Goal: Task Accomplishment & Management: Use online tool/utility

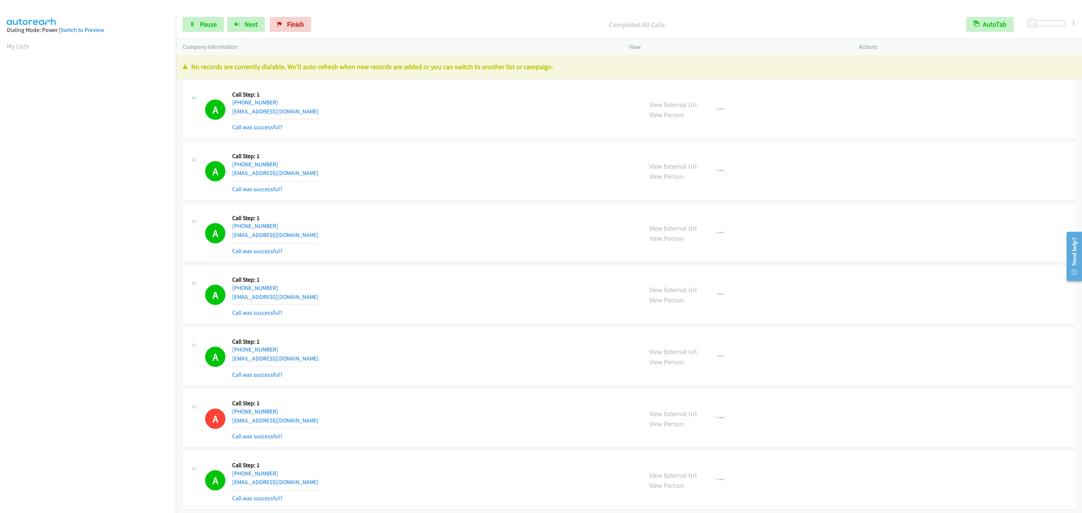
scroll to position [0, 2]
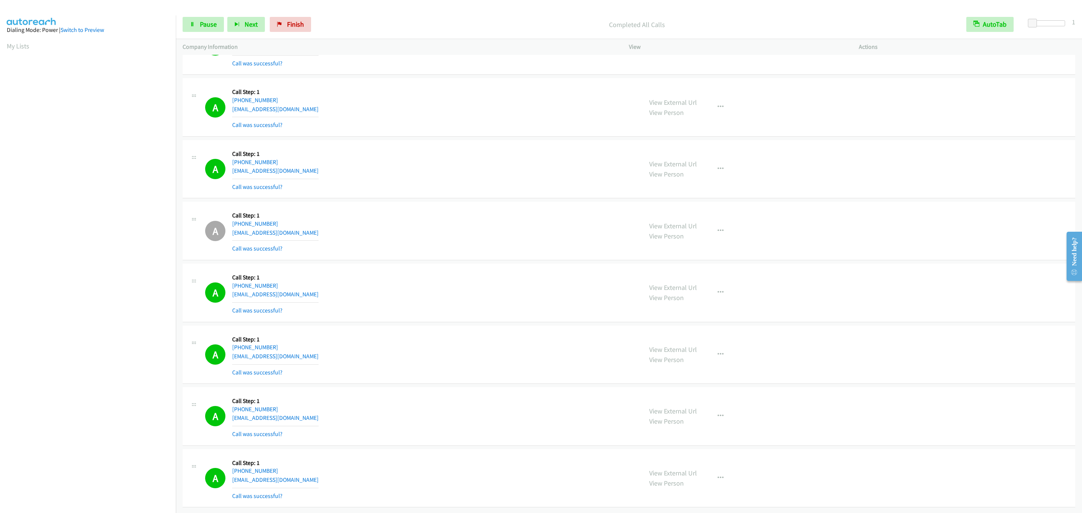
click at [556, 113] on div "A Callback Scheduled Call Step: 1 America/New_York +1 470-599-0000 alvinmaysjr@…" at bounding box center [629, 107] width 893 height 59
click at [185, 25] on link "Pause" at bounding box center [203, 24] width 41 height 15
drag, startPoint x: 21, startPoint y: 43, endPoint x: 36, endPoint y: 68, distance: 29.2
click at [21, 43] on link "My Lists" at bounding box center [18, 46] width 23 height 9
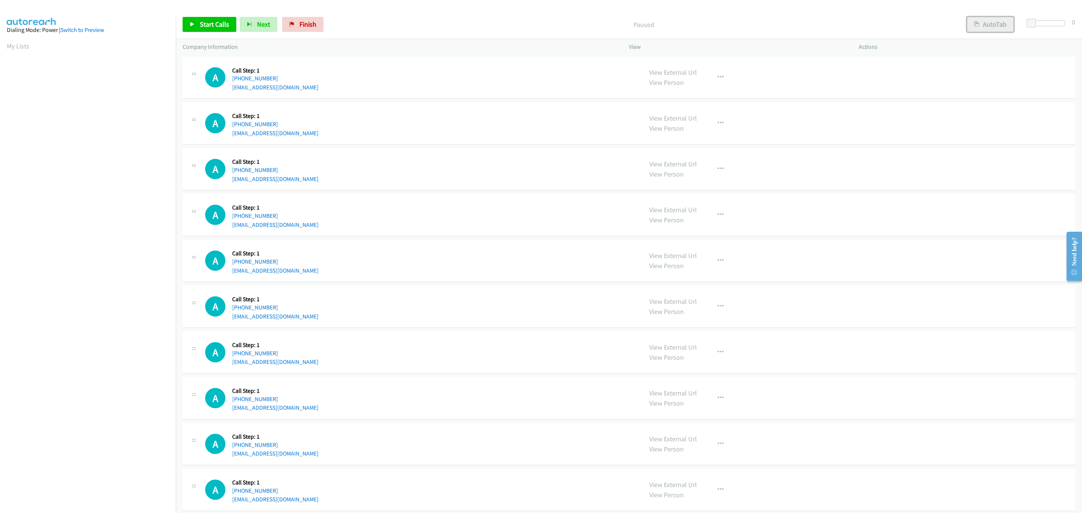
click at [1008, 18] on button "AutoTab" at bounding box center [990, 24] width 47 height 15
click at [1034, 18] on div "Start Calls Pause Next Finish Paused AutoTab AutoTab 0" at bounding box center [629, 24] width 906 height 29
click at [1033, 19] on span at bounding box center [1032, 23] width 9 height 9
click at [216, 32] on link "Start Calls" at bounding box center [210, 24] width 54 height 15
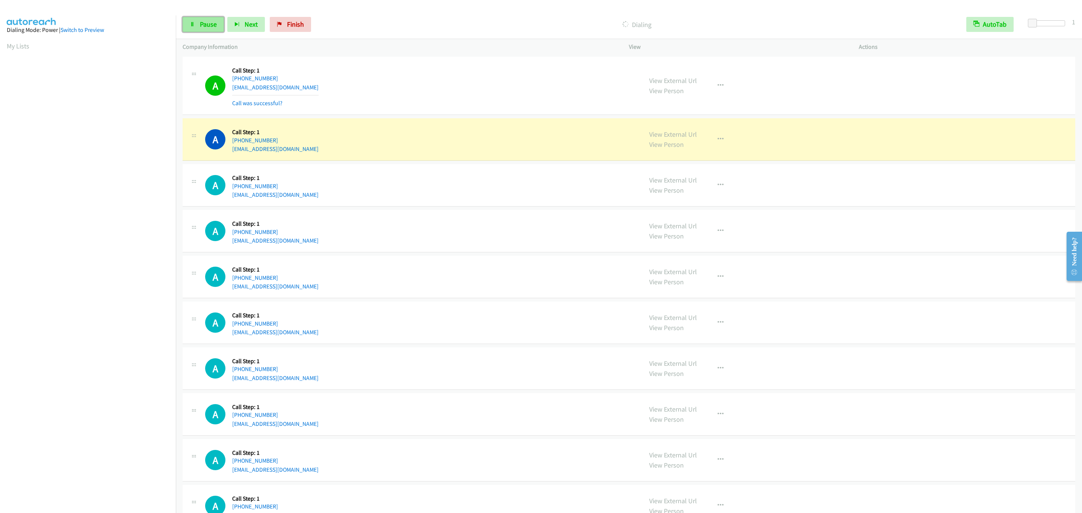
click at [201, 27] on span "Pause" at bounding box center [208, 24] width 17 height 9
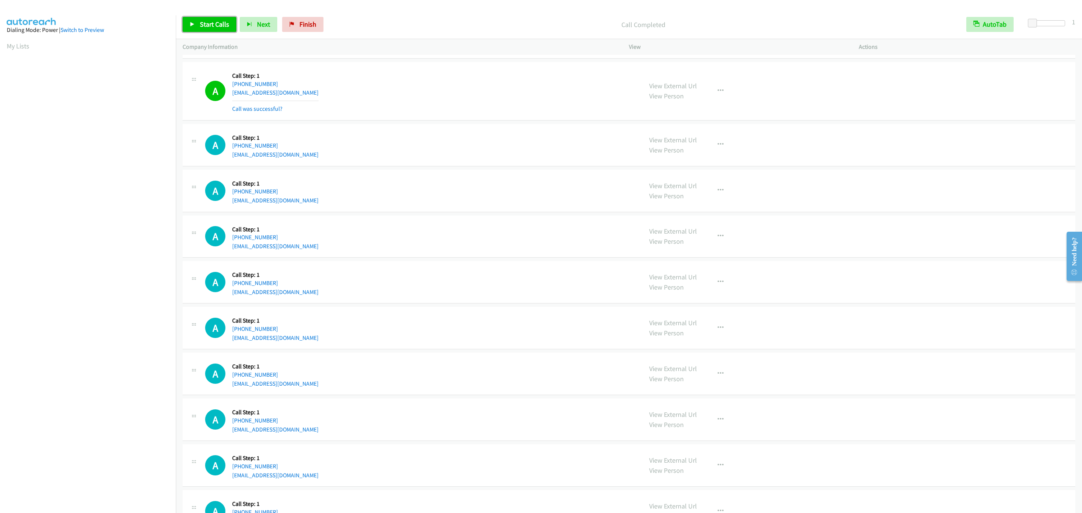
click at [215, 21] on span "Start Calls" at bounding box center [214, 24] width 29 height 9
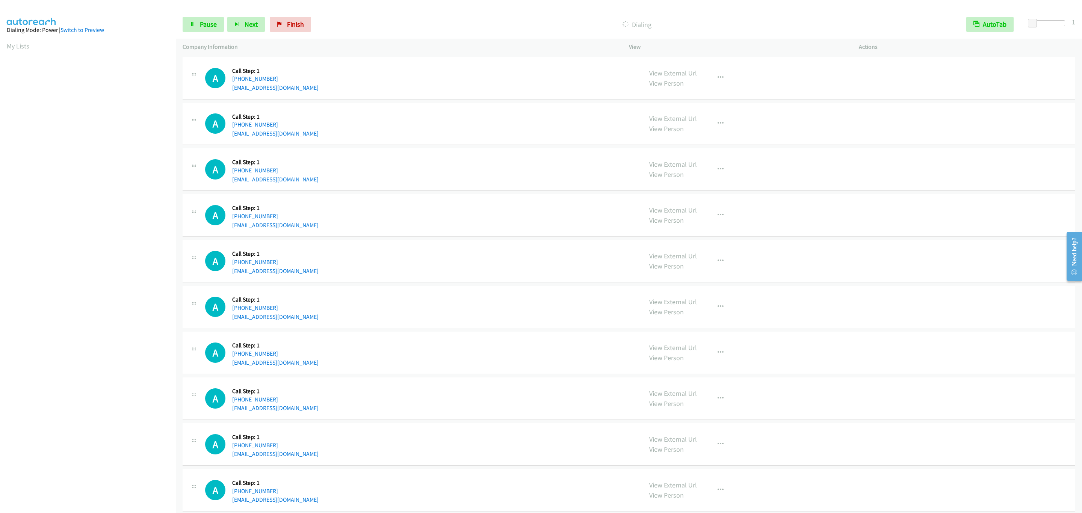
scroll to position [113, 0]
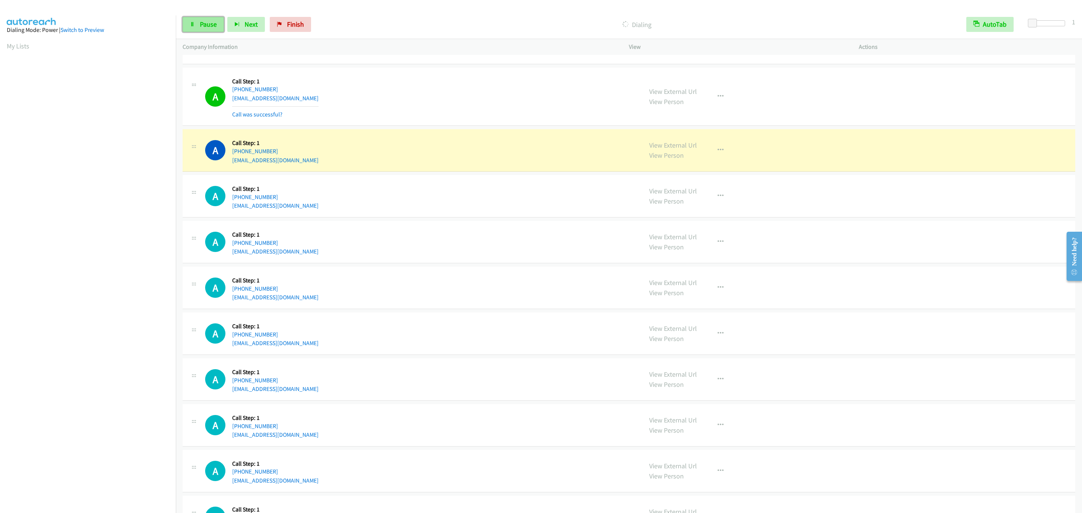
click at [216, 21] on span "Pause" at bounding box center [208, 24] width 17 height 9
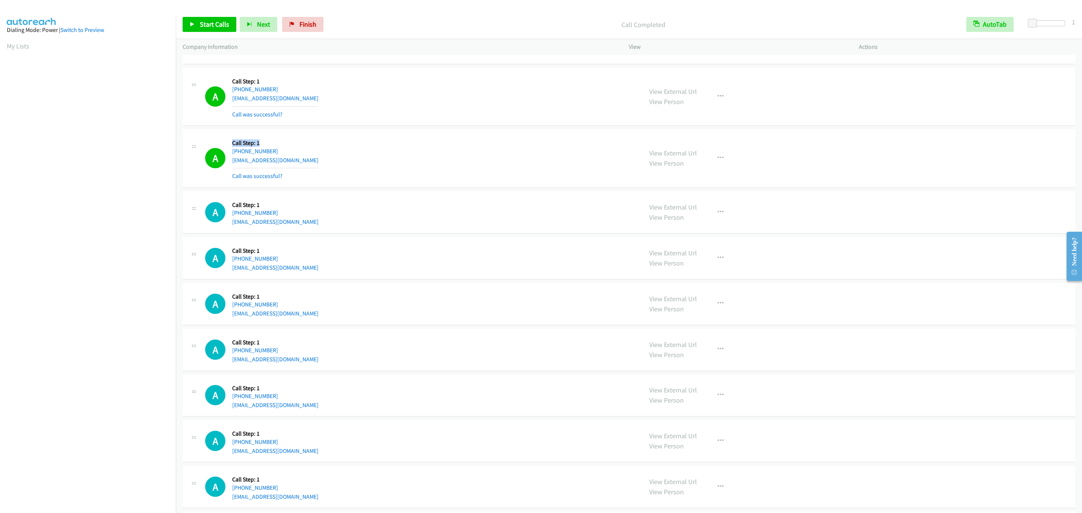
drag, startPoint x: 280, startPoint y: 137, endPoint x: 229, endPoint y: 138, distance: 50.4
click at [229, 138] on div "A Callback Scheduled Call Step: 1 America/New_York [PHONE_NUMBER] [EMAIL_ADDRES…" at bounding box center [420, 158] width 431 height 45
drag, startPoint x: 258, startPoint y: 136, endPoint x: 310, endPoint y: 154, distance: 54.9
click at [261, 136] on div "A Callback Scheduled Call Step: 1 America/New_York [PHONE_NUMBER] [EMAIL_ADDRES…" at bounding box center [629, 158] width 893 height 59
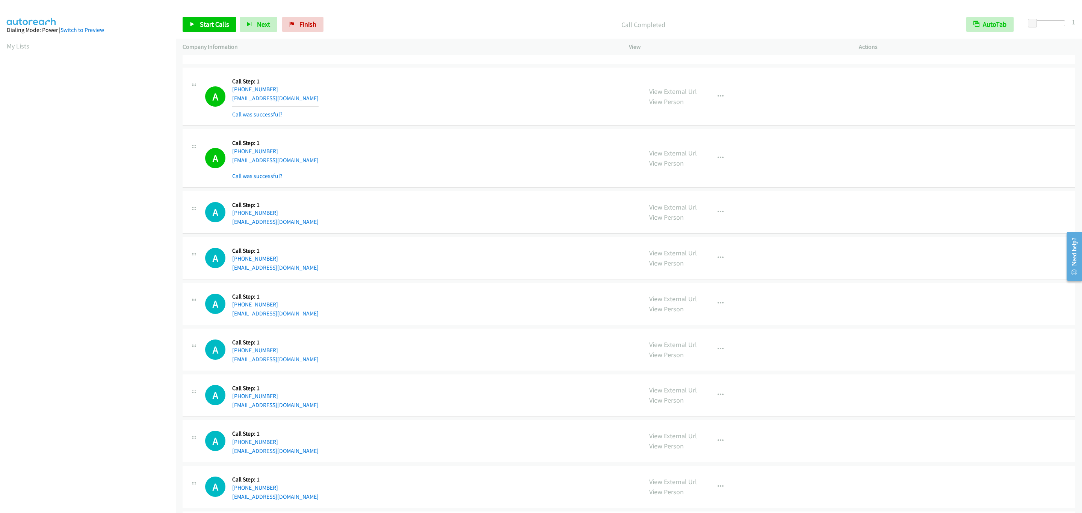
click at [493, 358] on div "A Callback Scheduled Call Step: 1 America/New_York [PHONE_NUMBER] [EMAIL_ADDRES…" at bounding box center [420, 349] width 431 height 29
click at [977, 333] on div "A Callback Scheduled Call Step: 1 America/New_York [PHONE_NUMBER] [EMAIL_ADDRES…" at bounding box center [629, 350] width 893 height 42
click at [969, 339] on div "A Callback Scheduled Call Step: 1 America/New_York [PHONE_NUMBER] [EMAIL_ADDRES…" at bounding box center [629, 350] width 893 height 42
click at [766, 58] on div "A Callback Scheduled Call Step: 1 [GEOGRAPHIC_DATA]/[GEOGRAPHIC_DATA] [PHONE_NU…" at bounding box center [629, 35] width 893 height 59
drag, startPoint x: 618, startPoint y: 23, endPoint x: 736, endPoint y: 20, distance: 118.7
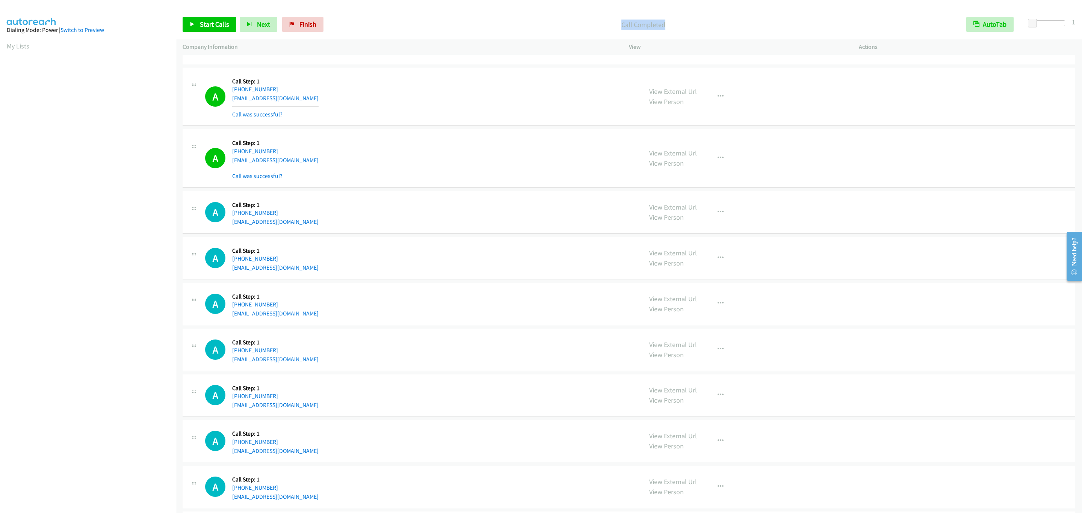
click at [736, 20] on p "Call Completed" at bounding box center [643, 25] width 619 height 10
click at [412, 116] on div "A Callback Scheduled Call Step: 1 America/New_York [PHONE_NUMBER] [EMAIL_ADDRES…" at bounding box center [420, 96] width 431 height 45
drag, startPoint x: 406, startPoint y: 114, endPoint x: 402, endPoint y: 114, distance: 3.8
click at [403, 114] on div "A Callback Scheduled Call Step: 1 America/New_York [PHONE_NUMBER] [EMAIL_ADDRES…" at bounding box center [420, 96] width 431 height 45
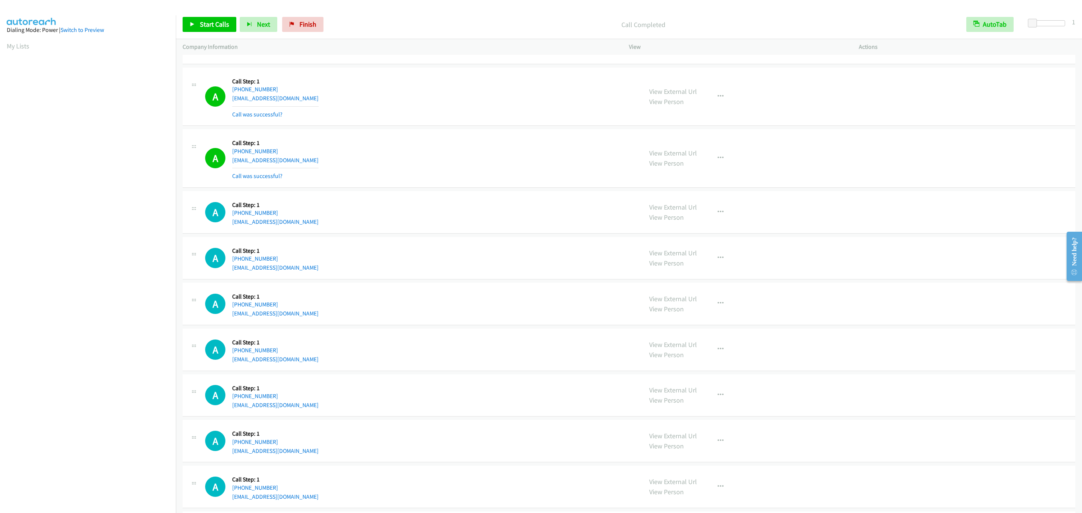
click at [393, 110] on div "A Callback Scheduled Call Step: 1 America/New_York [PHONE_NUMBER] [EMAIL_ADDRES…" at bounding box center [420, 96] width 431 height 45
click at [389, 109] on div "A Callback Scheduled Call Step: 1 America/New_York [PHONE_NUMBER] [EMAIL_ADDRES…" at bounding box center [420, 96] width 431 height 45
click at [388, 107] on div "A Callback Scheduled Call Step: 1 America/New_York [PHONE_NUMBER] [EMAIL_ADDRES…" at bounding box center [420, 96] width 431 height 45
click at [384, 106] on div "A Callback Scheduled Call Step: 1 America/New_York [PHONE_NUMBER] [EMAIL_ADDRES…" at bounding box center [420, 96] width 431 height 45
click at [219, 17] on link "Start Calls" at bounding box center [210, 24] width 54 height 15
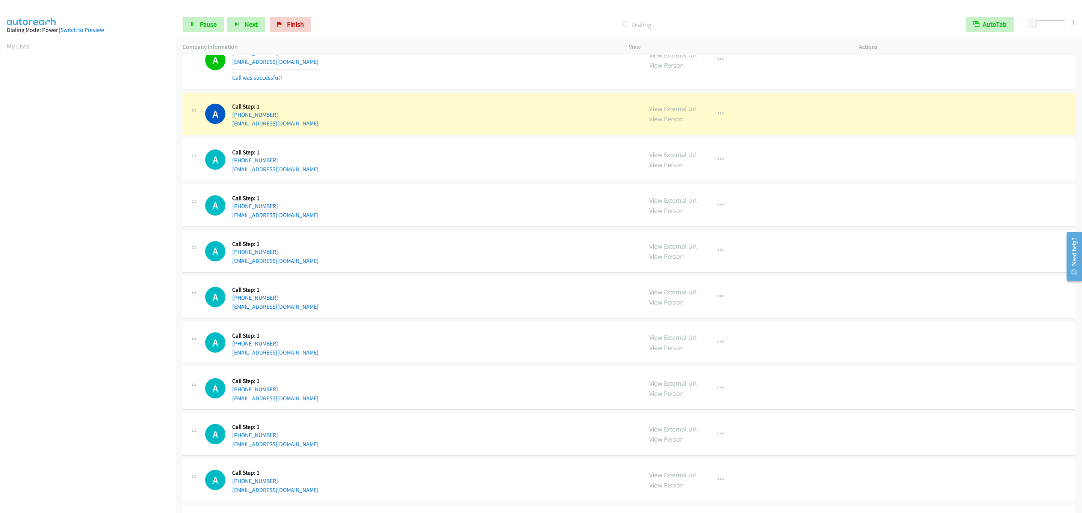
scroll to position [822, 0]
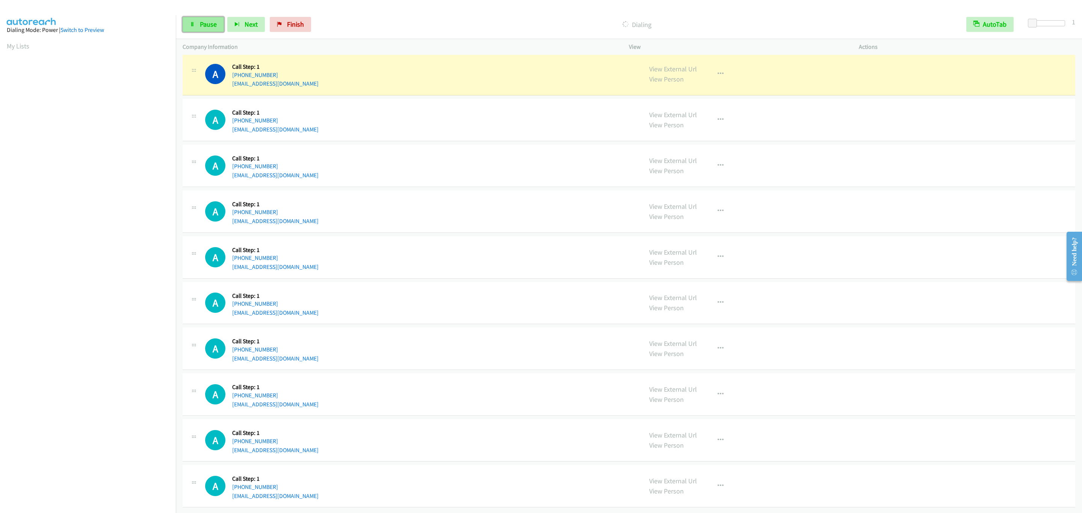
click at [206, 21] on span "Pause" at bounding box center [208, 24] width 17 height 9
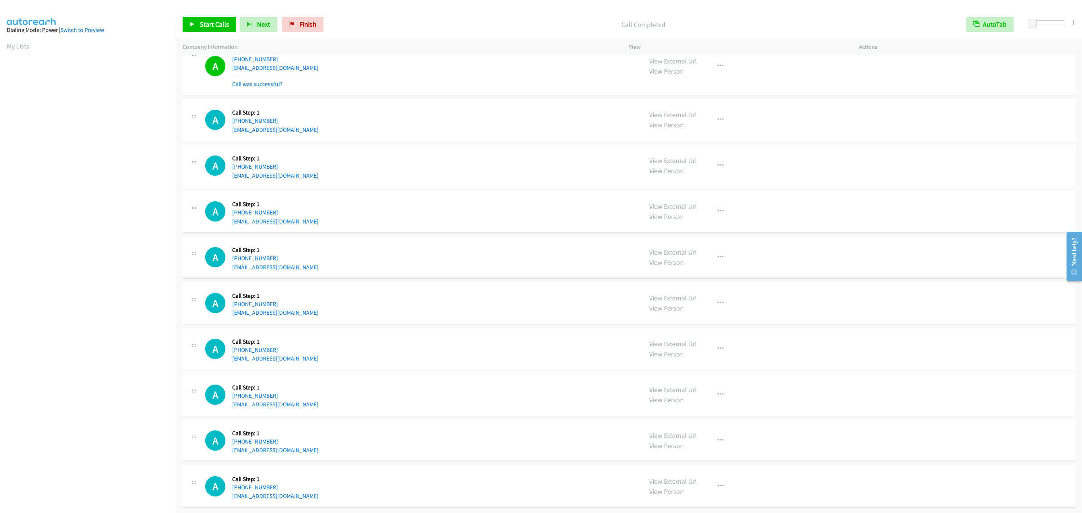
scroll to position [669, 0]
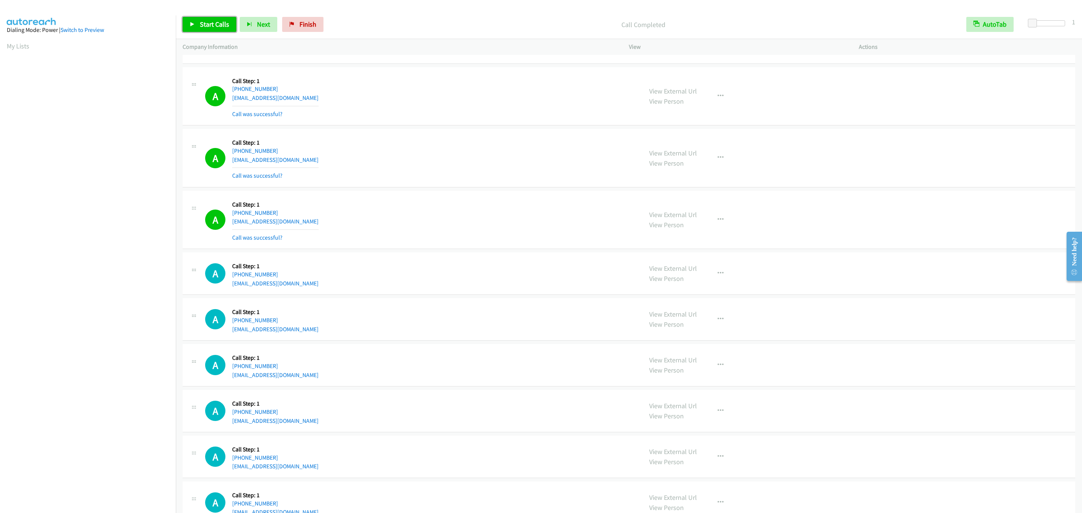
click at [219, 26] on span "Start Calls" at bounding box center [214, 24] width 29 height 9
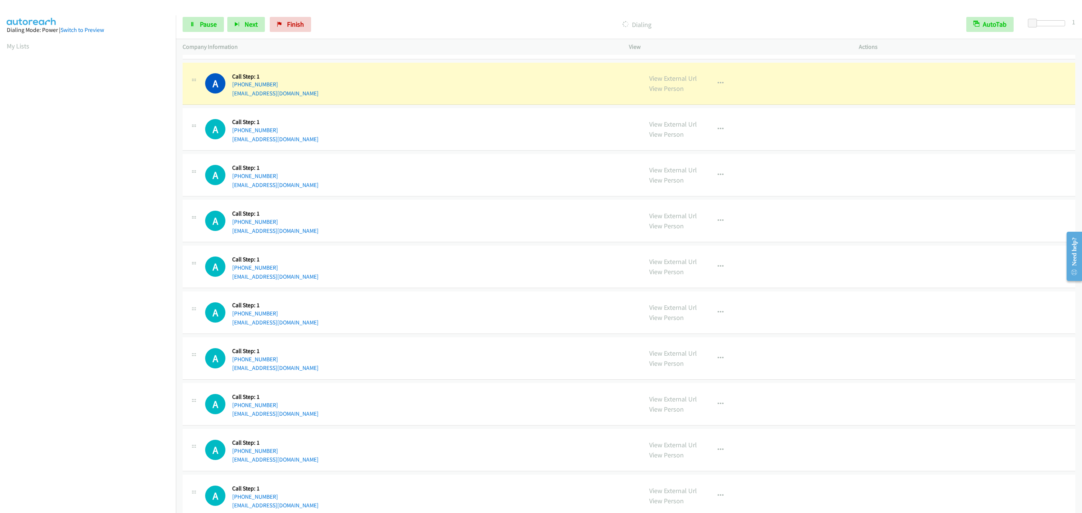
scroll to position [1040, 0]
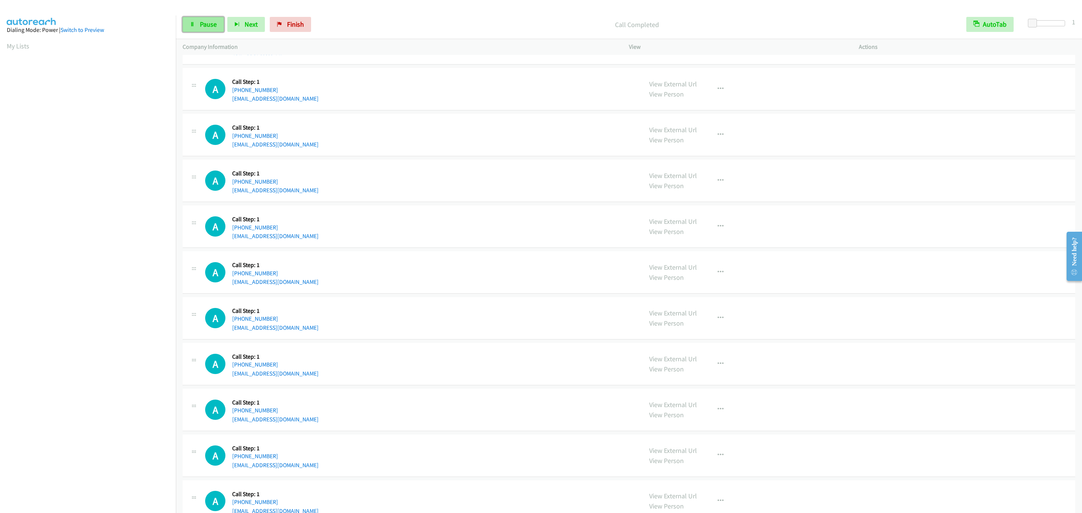
click at [217, 26] on link "Pause" at bounding box center [203, 24] width 41 height 15
click at [212, 25] on span "Start Calls" at bounding box center [214, 24] width 29 height 9
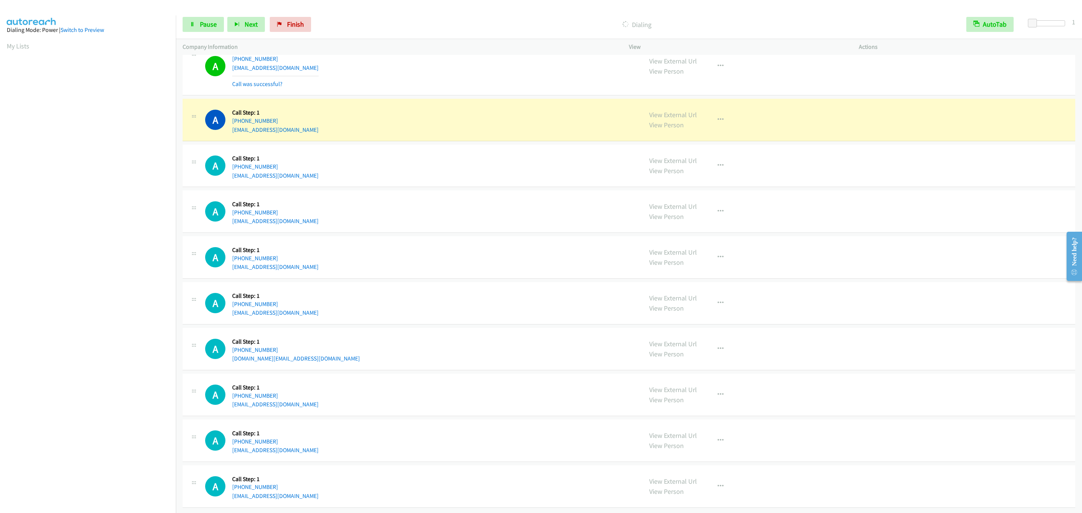
scroll to position [1320, 0]
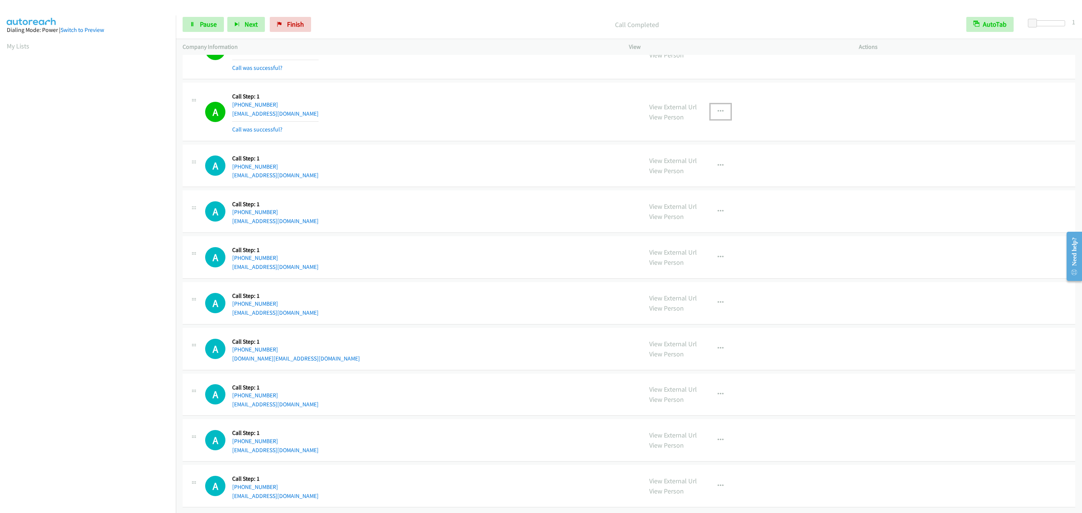
click at [722, 117] on button "button" at bounding box center [720, 111] width 20 height 15
click at [707, 181] on link "Add to do not call list" at bounding box center [680, 175] width 100 height 15
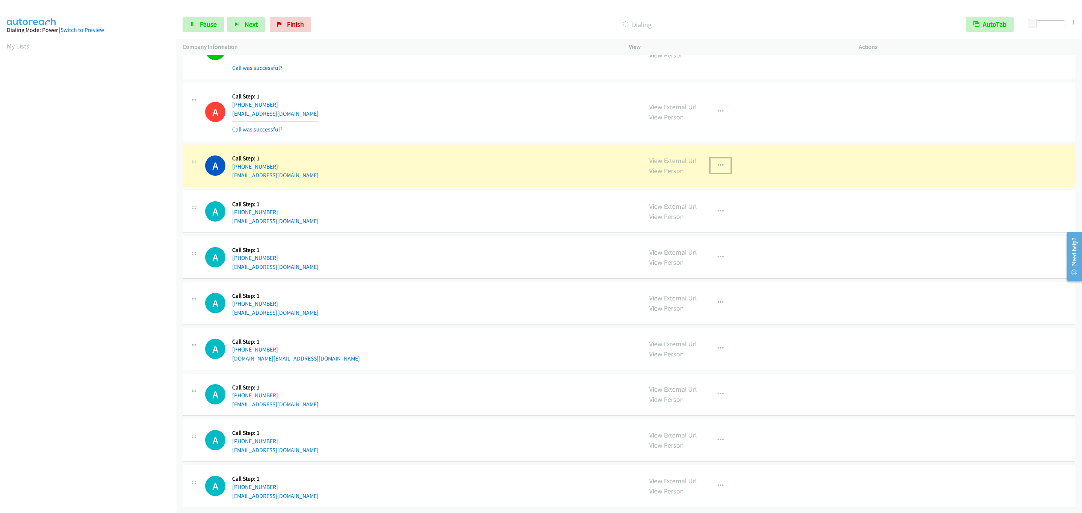
click at [726, 160] on button "button" at bounding box center [720, 165] width 20 height 15
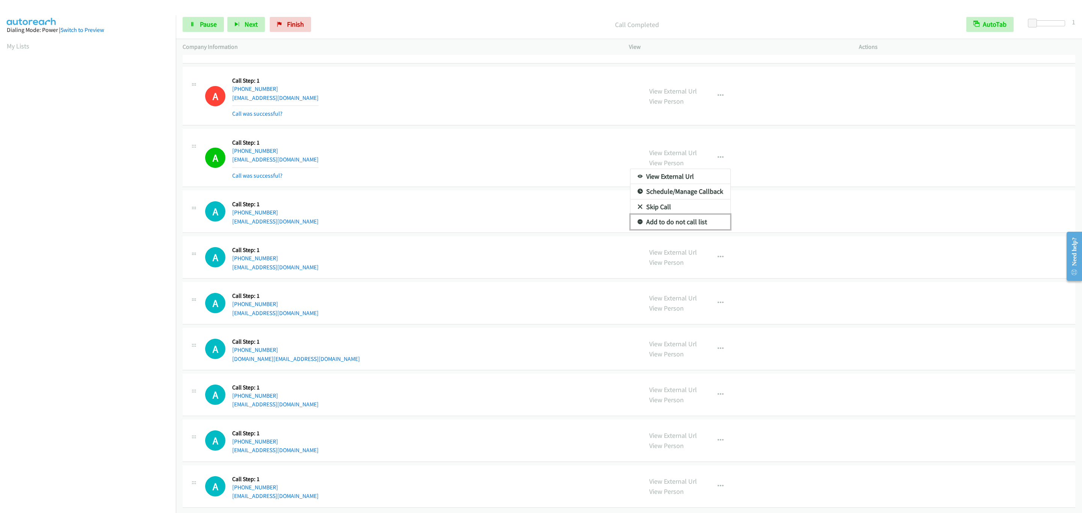
click at [686, 227] on link "Add to do not call list" at bounding box center [680, 222] width 100 height 15
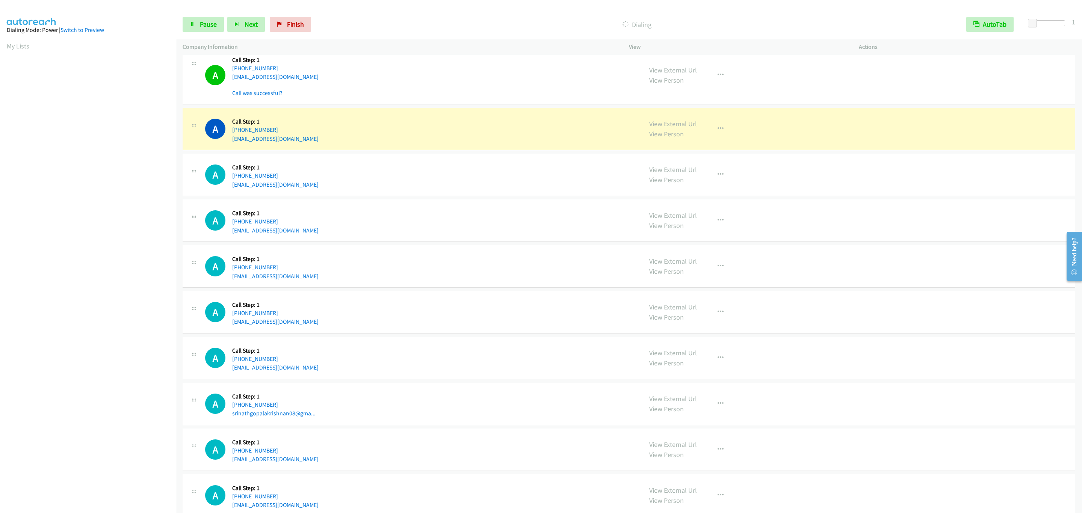
scroll to position [2075, 0]
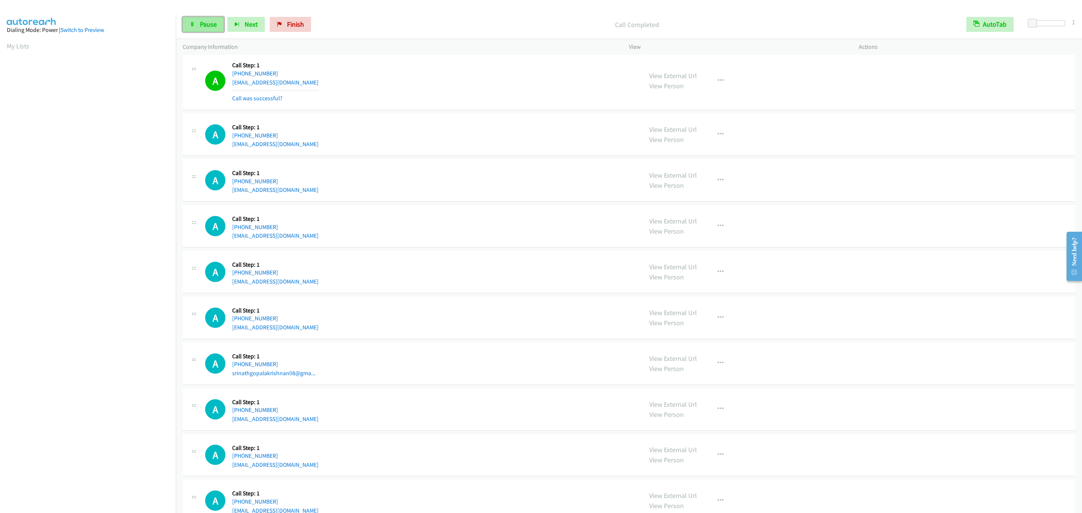
click at [218, 29] on link "Pause" at bounding box center [203, 24] width 41 height 15
click at [216, 25] on span "Start Calls" at bounding box center [214, 24] width 29 height 9
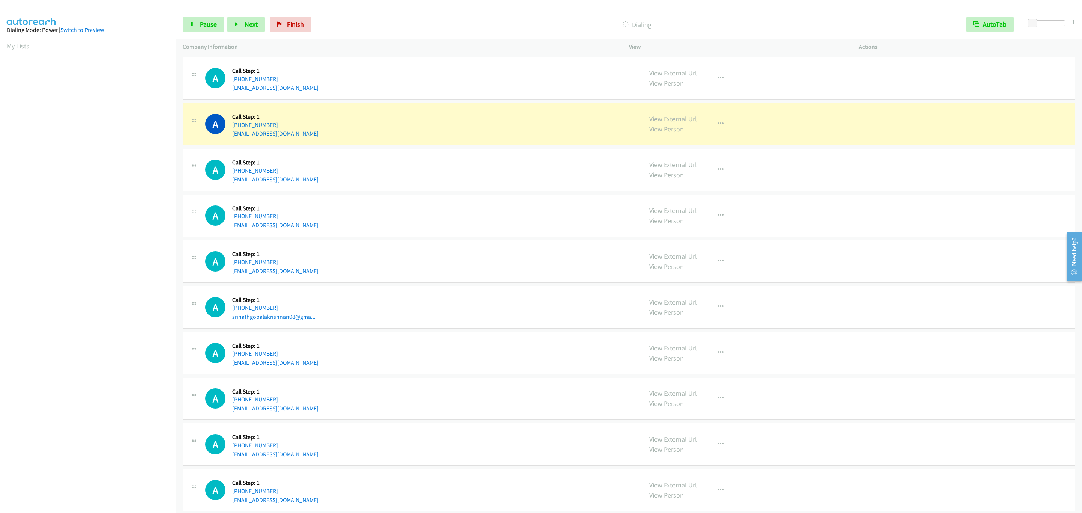
scroll to position [2188, 0]
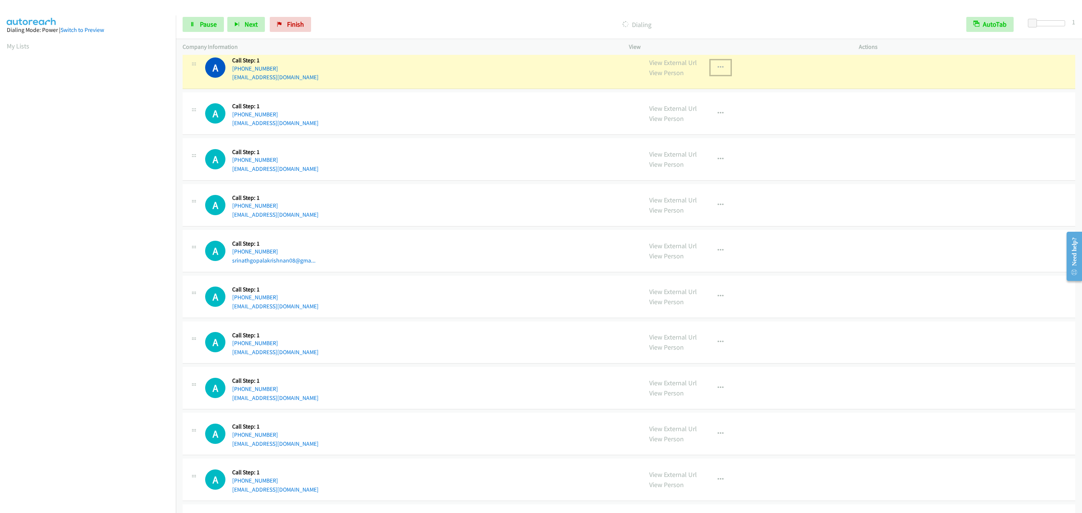
click at [718, 71] on icon "button" at bounding box center [721, 68] width 6 height 6
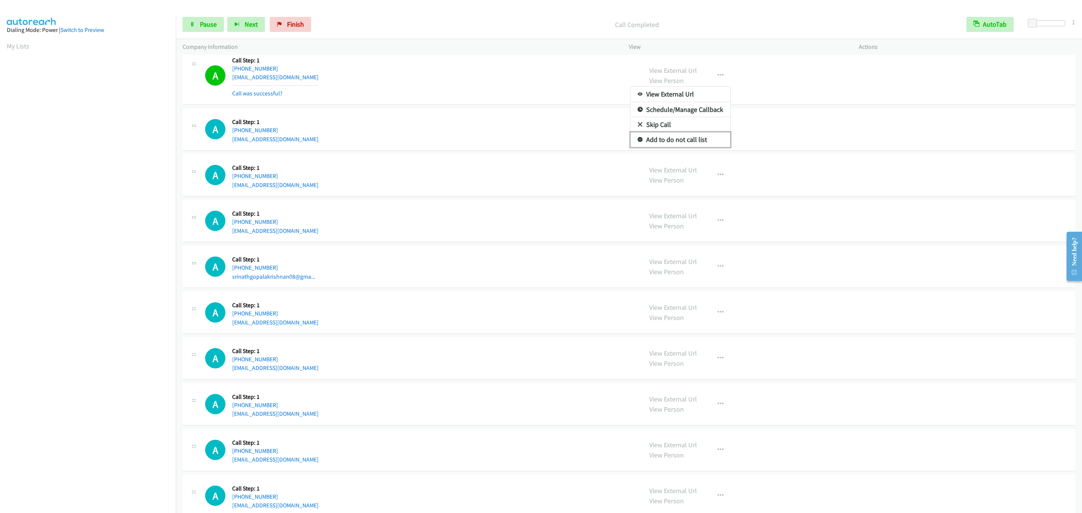
click at [708, 147] on link "Add to do not call list" at bounding box center [680, 139] width 100 height 15
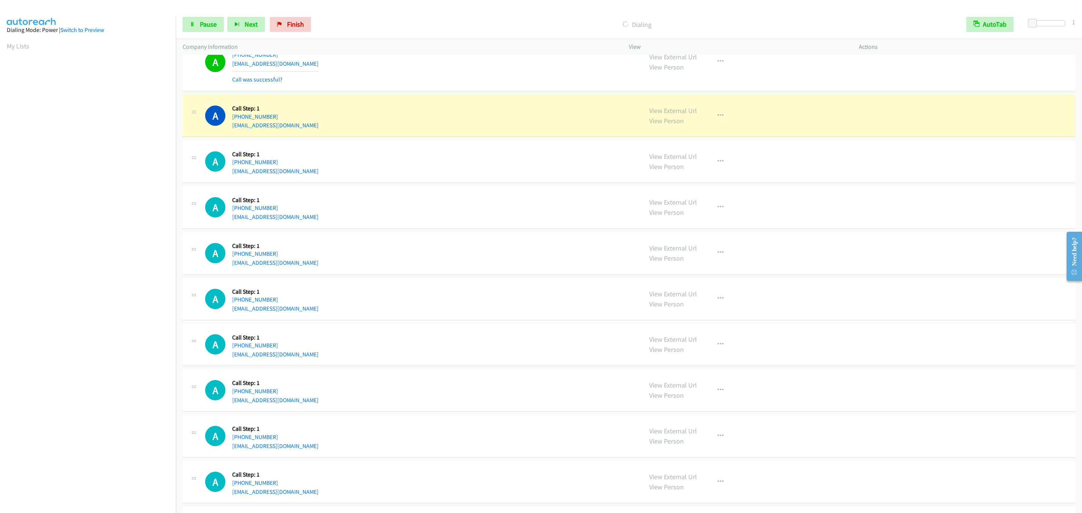
scroll to position [2629, 0]
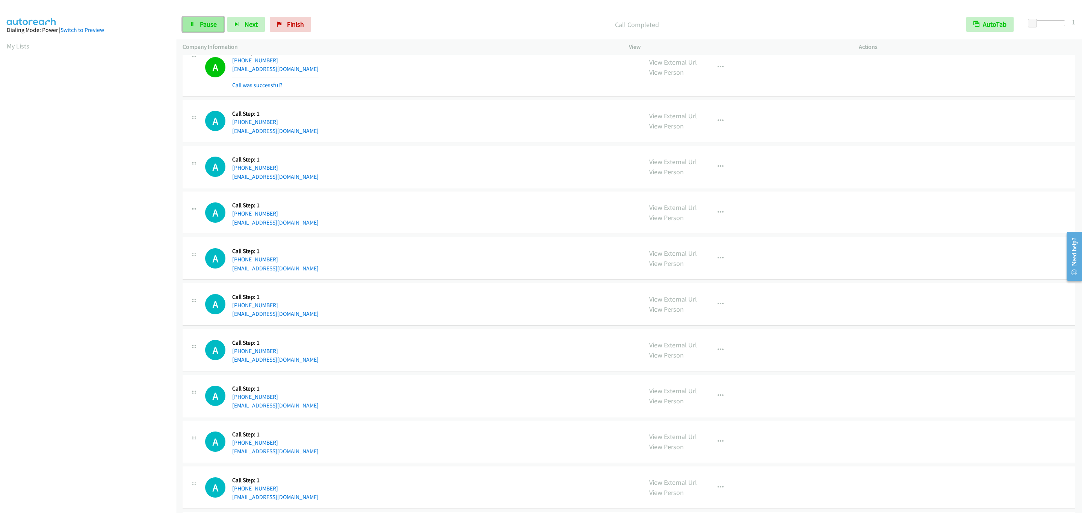
click at [214, 23] on span "Pause" at bounding box center [208, 24] width 17 height 9
click at [504, 181] on div "A Callback Scheduled Call Step: 1 America/Los_Angeles [PHONE_NUMBER] [EMAIL_ADD…" at bounding box center [420, 167] width 431 height 29
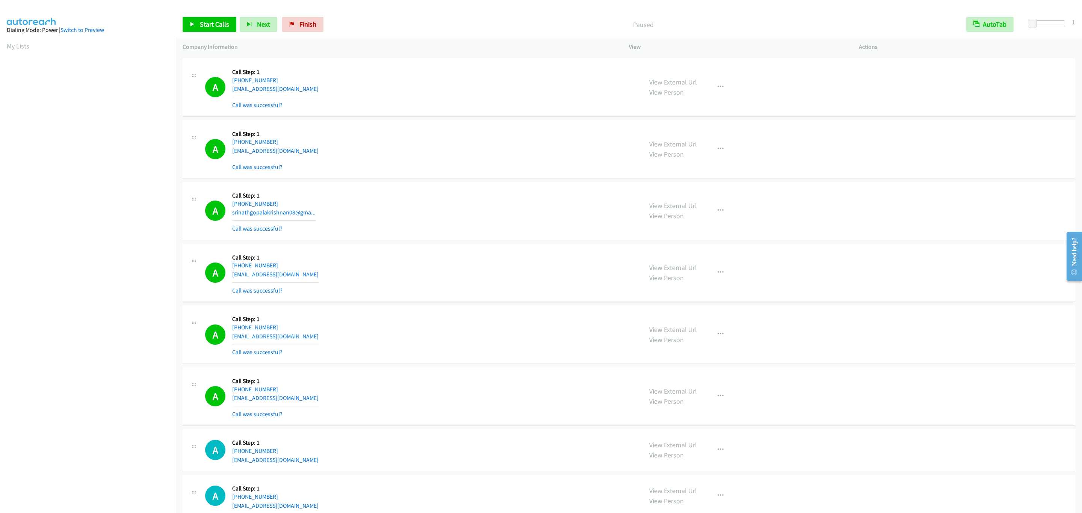
click at [658, 277] on div "View External Url View Person" at bounding box center [673, 273] width 48 height 20
click at [659, 272] on link "View External Url" at bounding box center [673, 267] width 48 height 9
click at [215, 20] on link "Start Calls" at bounding box center [210, 24] width 54 height 15
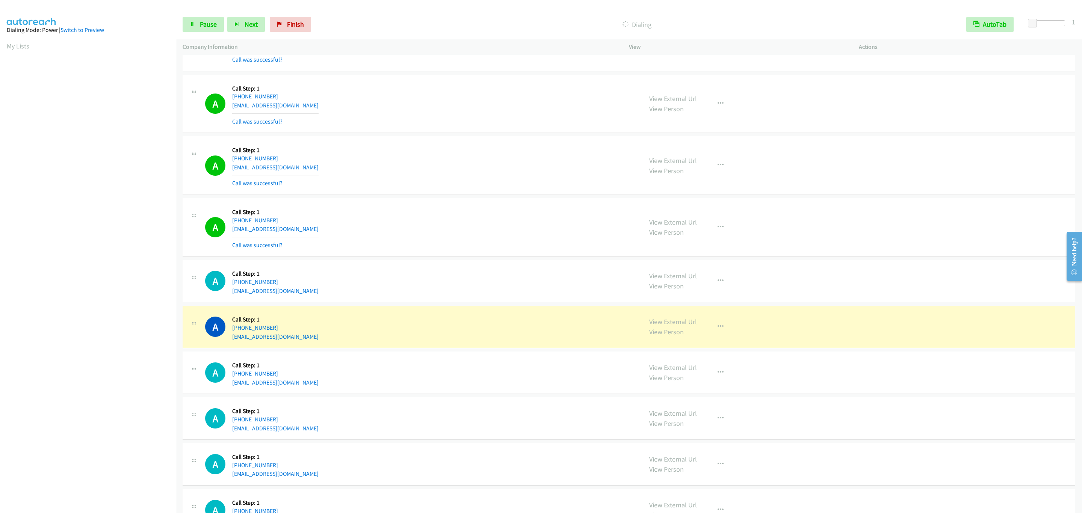
scroll to position [2694, 0]
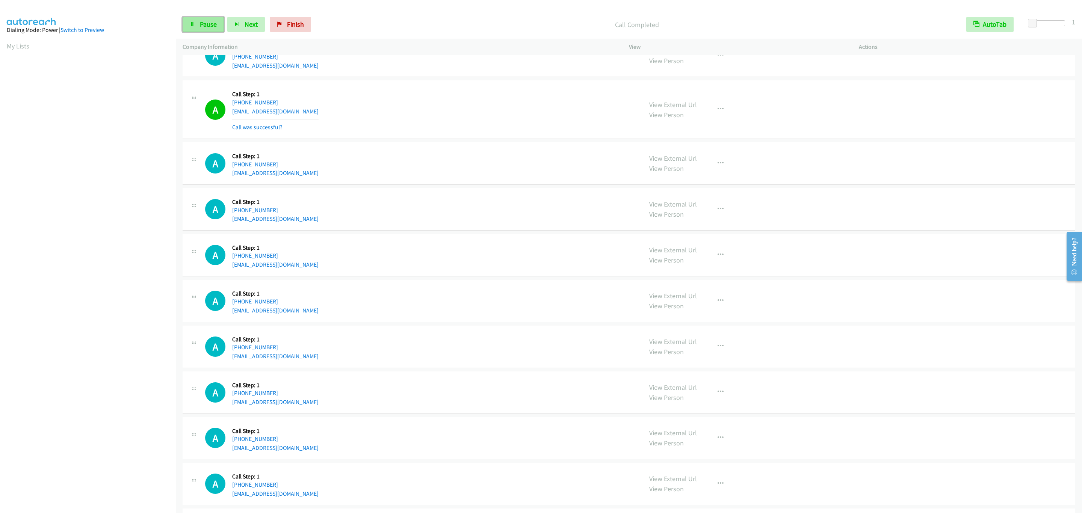
click at [211, 20] on span "Pause" at bounding box center [208, 24] width 17 height 9
click at [211, 27] on span "Start Calls" at bounding box center [214, 24] width 29 height 9
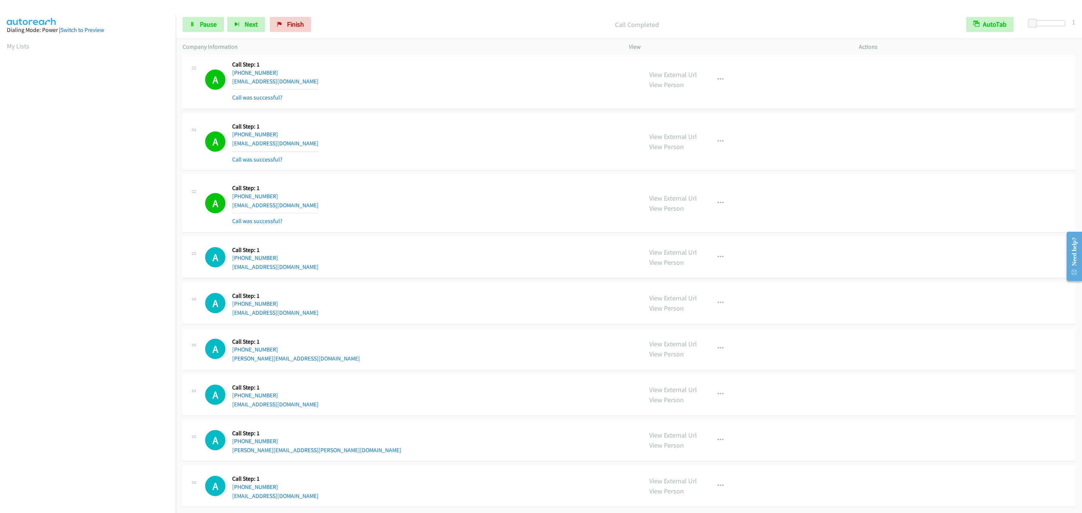
scroll to position [3107, 0]
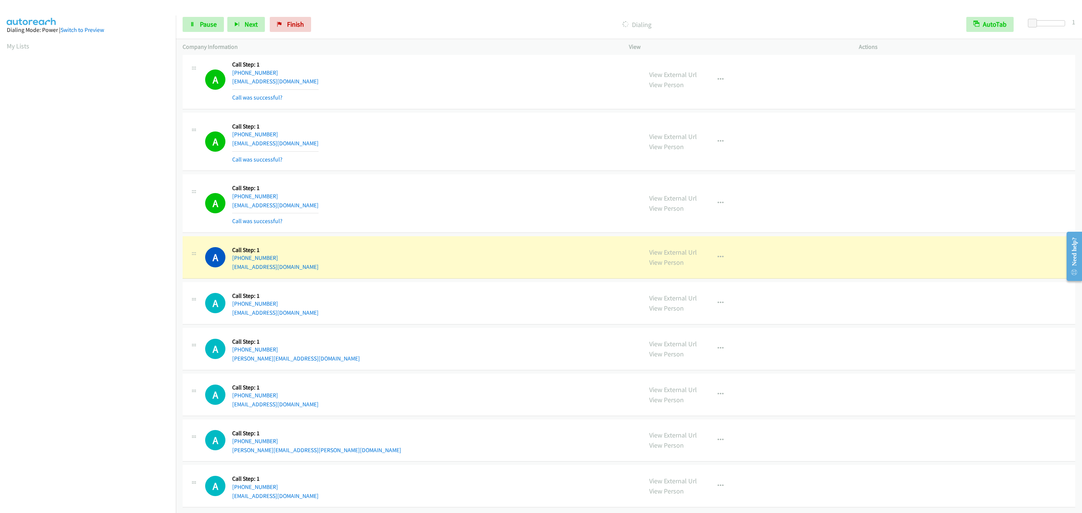
click at [610, 202] on div "A Callback Scheduled Call Step: 1 America/Los_Angeles [PHONE_NUMBER] [EMAIL_ADD…" at bounding box center [420, 203] width 431 height 45
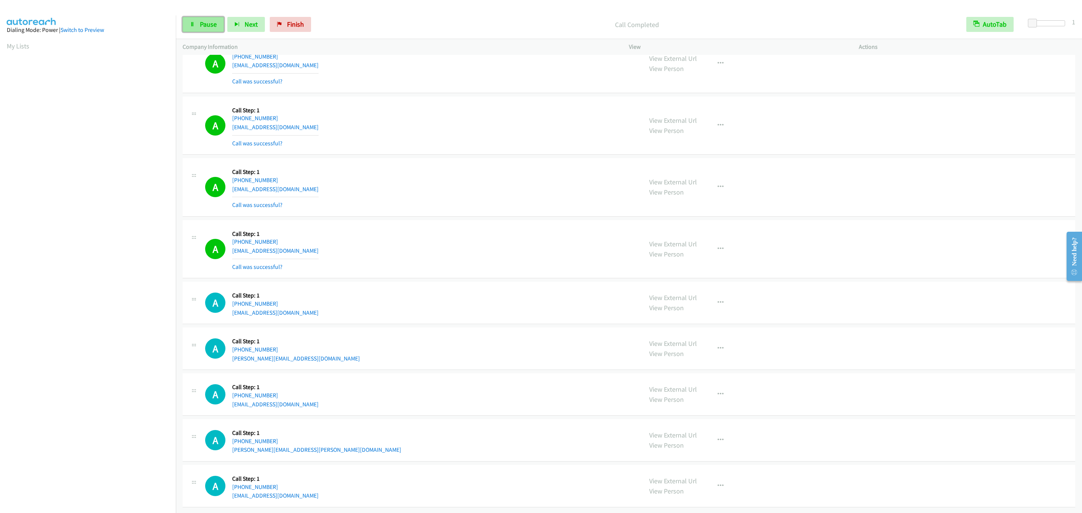
click at [208, 24] on span "Pause" at bounding box center [208, 24] width 17 height 9
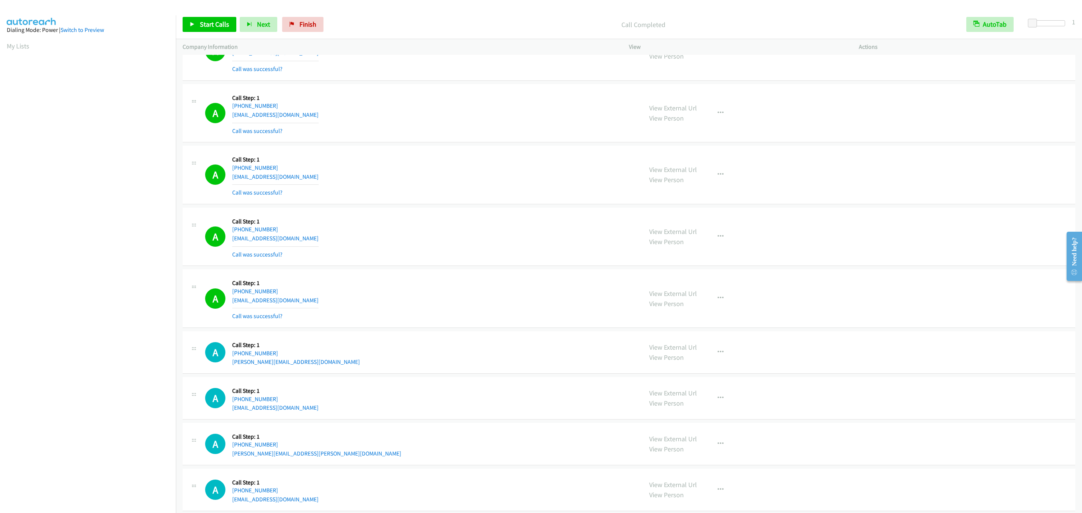
click at [541, 54] on div "A Callback Scheduled Call Step: 1 America/New_York [PHONE_NUMBER] [EMAIL_ADDRES…" at bounding box center [420, 51] width 431 height 45
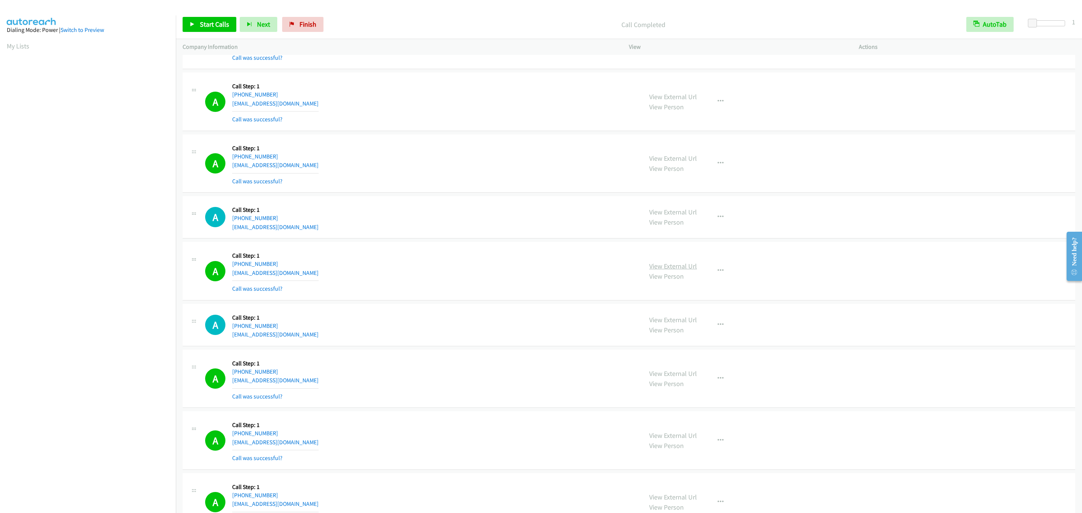
click at [680, 270] on link "View External Url" at bounding box center [673, 266] width 48 height 9
